Goal: Task Accomplishment & Management: Manage account settings

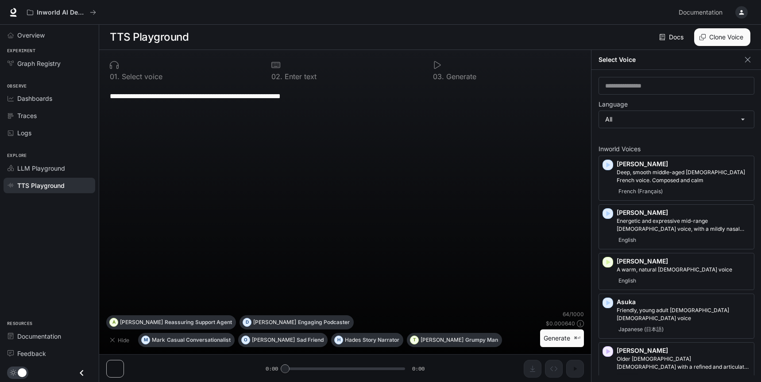
click at [745, 15] on div "button" at bounding box center [741, 12] width 12 height 12
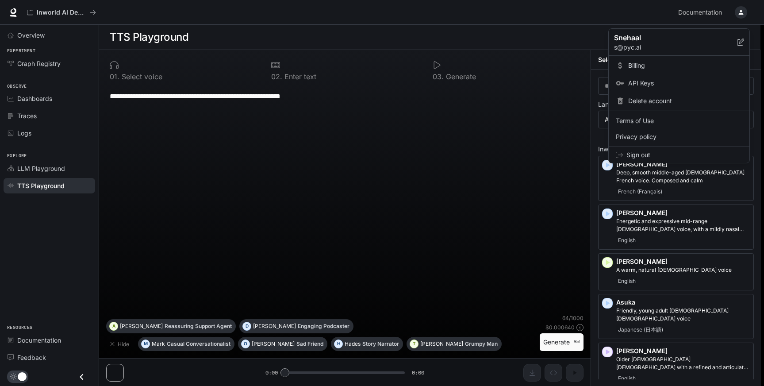
click at [650, 82] on span "API Keys" at bounding box center [685, 83] width 114 height 9
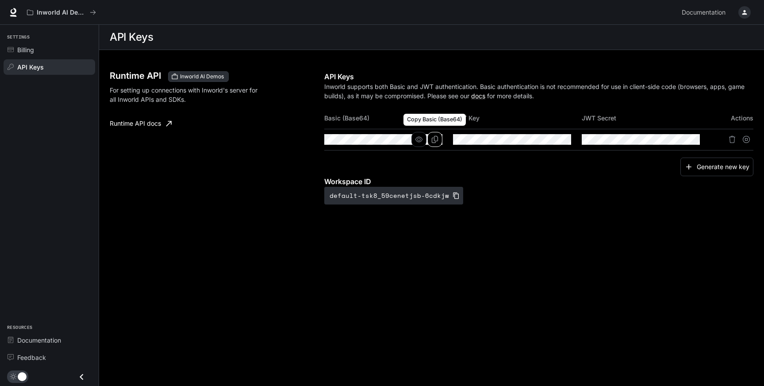
click at [435, 139] on icon "Copy Basic (Base64)" at bounding box center [434, 139] width 7 height 7
click at [747, 14] on icon "button" at bounding box center [745, 12] width 5 height 5
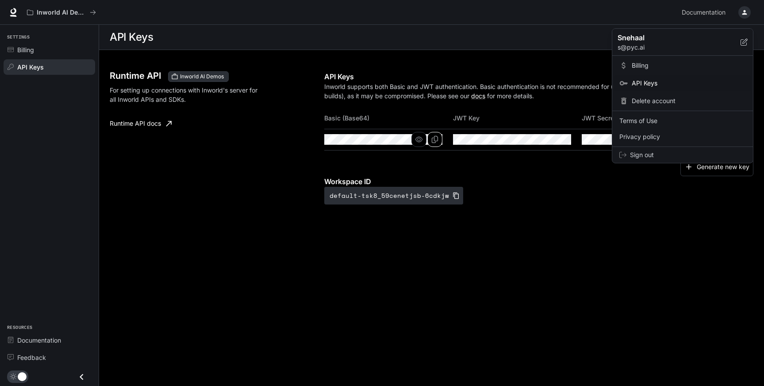
click at [634, 39] on p "Snehaal" at bounding box center [672, 37] width 109 height 11
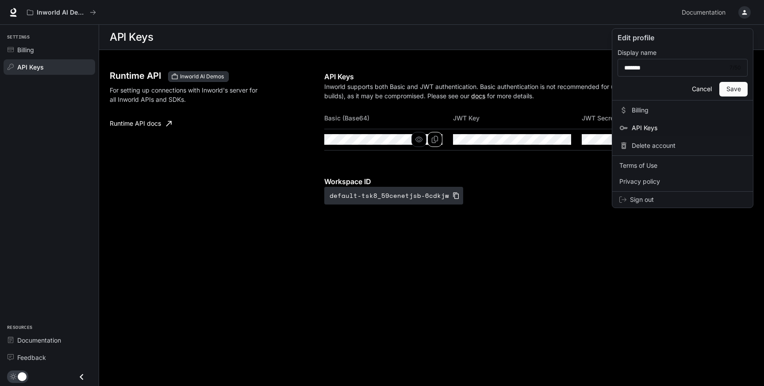
click at [700, 89] on button "Cancel" at bounding box center [702, 89] width 28 height 15
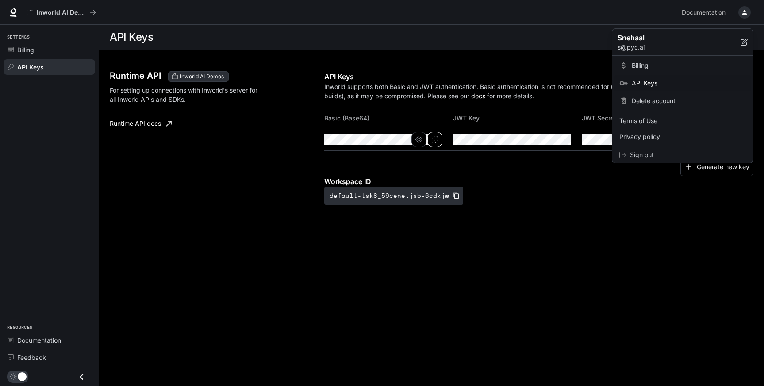
click at [200, 201] on div at bounding box center [382, 193] width 764 height 386
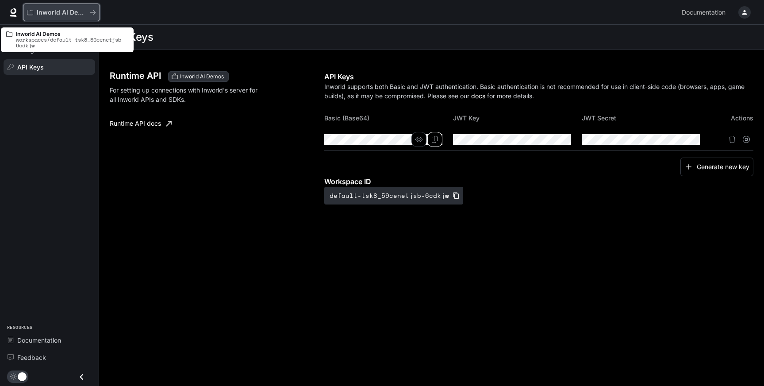
click at [76, 12] on p "Inworld AI Demos" at bounding box center [62, 13] width 50 height 8
